Goal: Communication & Community: Answer question/provide support

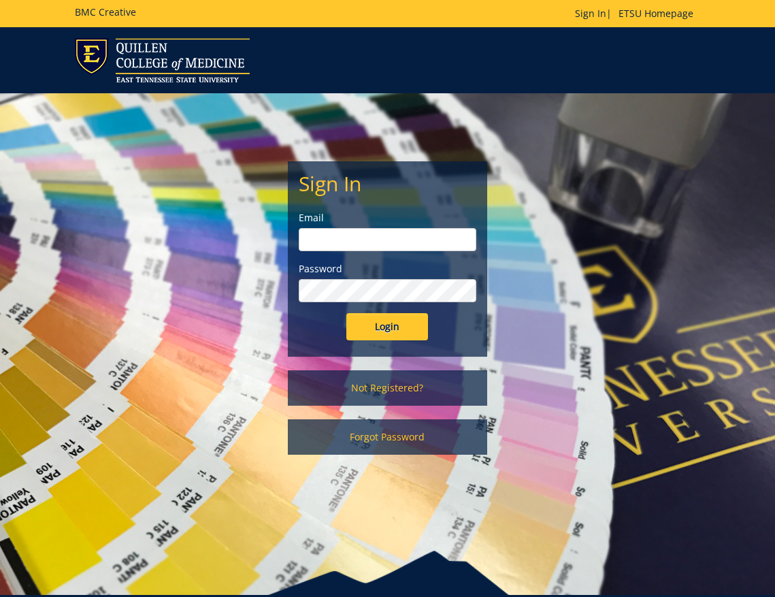
click at [395, 245] on input "email" at bounding box center [388, 239] width 178 height 23
type input "[EMAIL_ADDRESS][DOMAIN_NAME]"
click at [381, 327] on input "Login" at bounding box center [387, 326] width 82 height 27
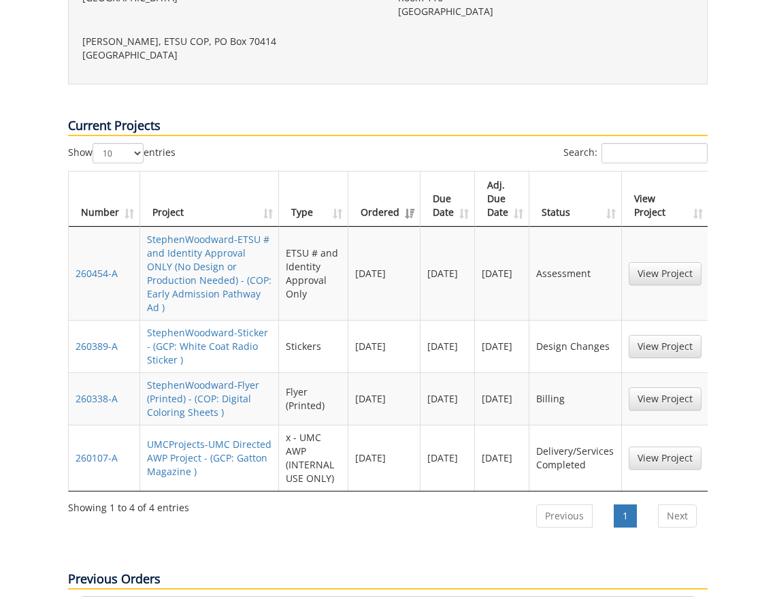
scroll to position [673, 0]
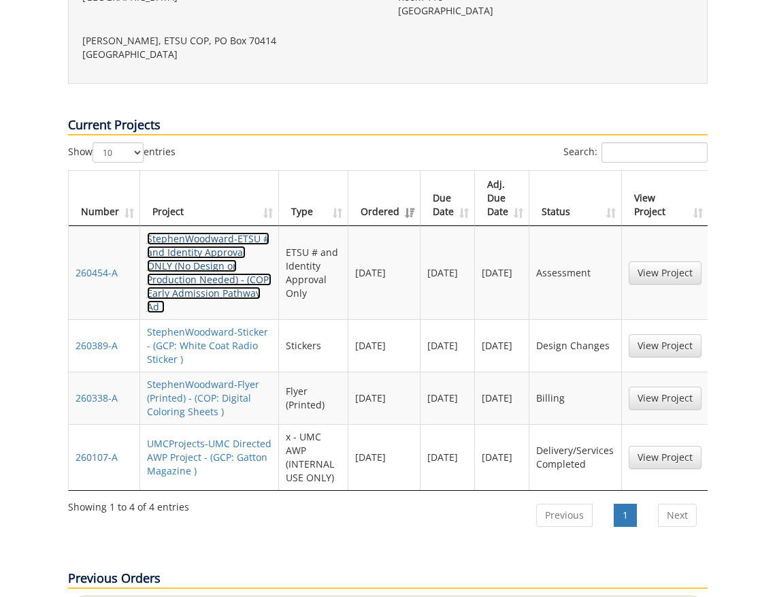
click at [195, 232] on link "StephenWoodward-ETSU # and Identity Approval ONLY (No Design or Production Need…" at bounding box center [209, 272] width 124 height 81
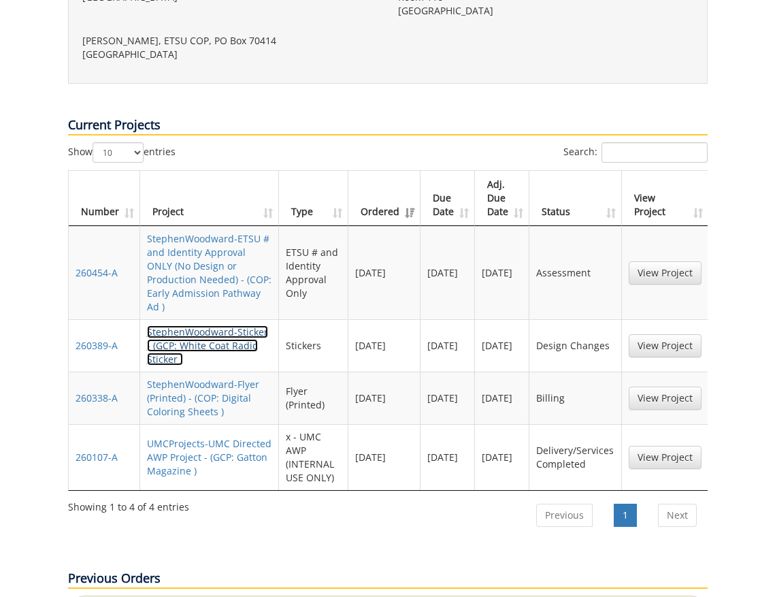
click at [191, 325] on link "StephenWoodward-Sticker - (GCP: White Coat Radio Sticker )" at bounding box center [207, 345] width 121 height 40
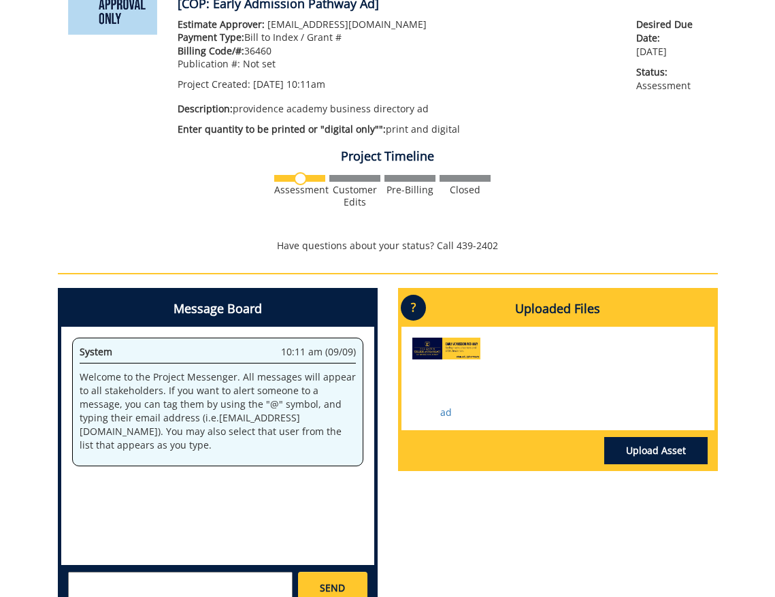
scroll to position [387, 0]
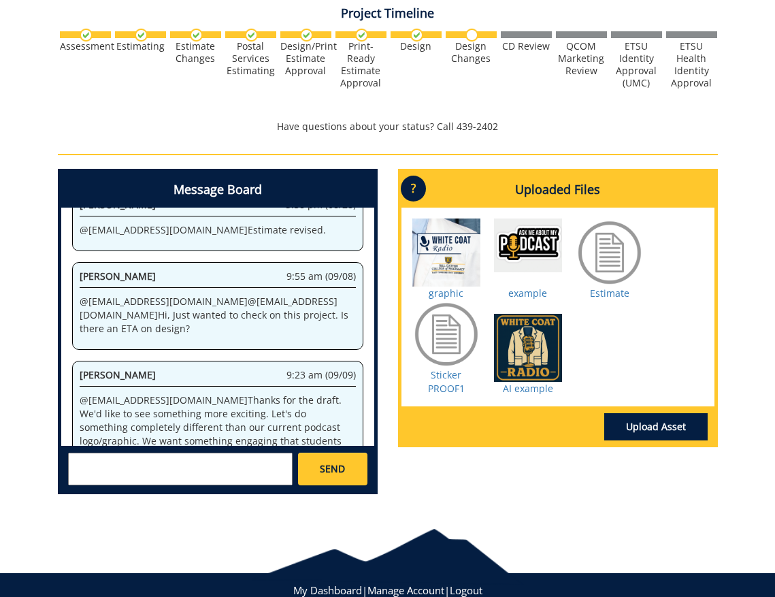
scroll to position [544, 0]
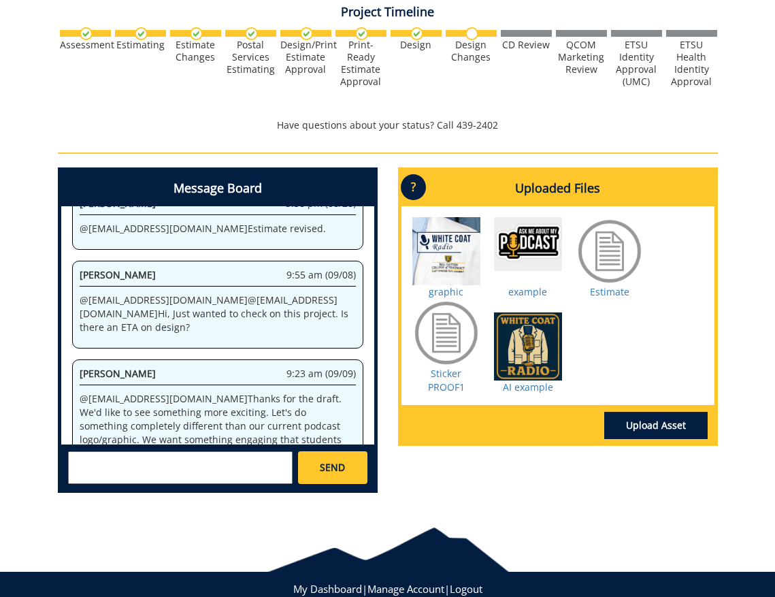
click at [224, 467] on textarea at bounding box center [180, 467] width 224 height 33
type textarea "@[EMAIL_ADDRESS][DOMAIN_NAME] Hi [PERSON_NAME], Just making sure you saw this m…"
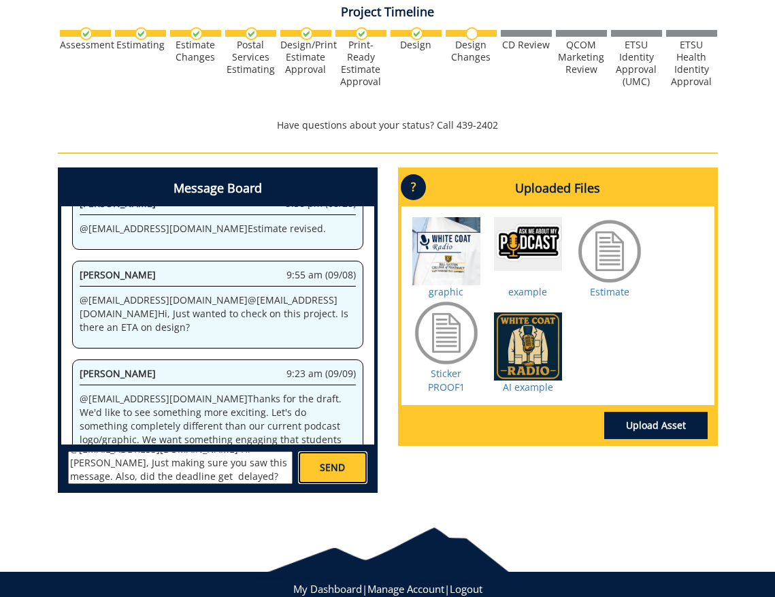
click at [354, 472] on link "SEND" at bounding box center [332, 467] width 69 height 33
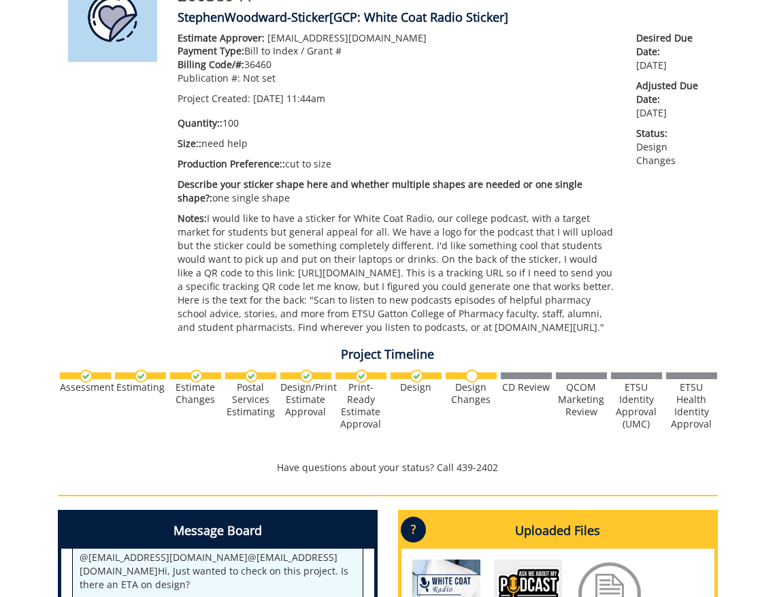
scroll to position [0, 0]
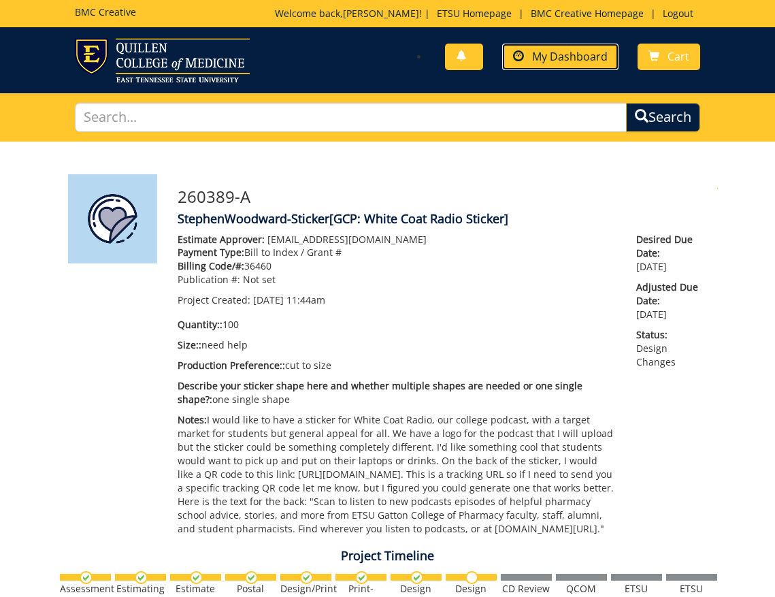
click at [537, 66] on link "My Dashboard" at bounding box center [560, 57] width 116 height 27
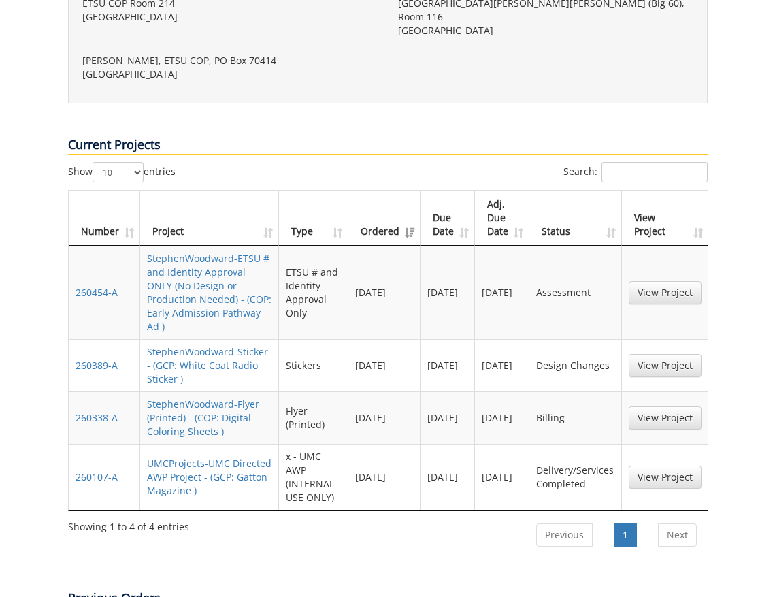
scroll to position [654, 0]
